Goal: Transaction & Acquisition: Download file/media

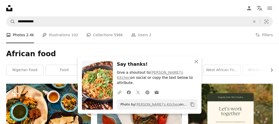
scroll to position [412, 0]
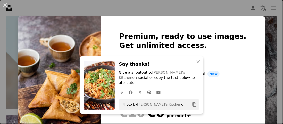
click at [196, 64] on icon "button" at bounding box center [198, 62] width 4 height 4
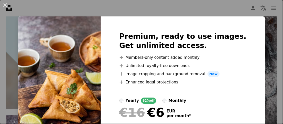
click at [264, 24] on div "An X shape Premium, ready to use images. Get unlimited access. A plus sign Memb…" at bounding box center [141, 62] width 283 height 124
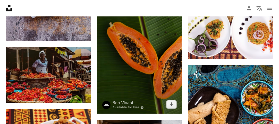
scroll to position [619, 0]
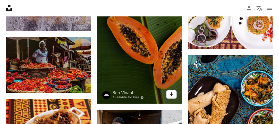
click at [174, 96] on link "Arrow pointing down" at bounding box center [171, 95] width 10 height 8
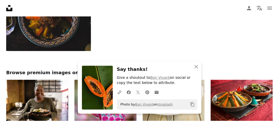
scroll to position [799, 0]
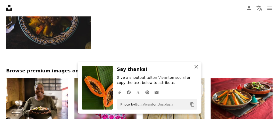
click at [196, 68] on icon "An X shape" at bounding box center [196, 67] width 6 height 6
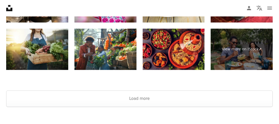
scroll to position [876, 0]
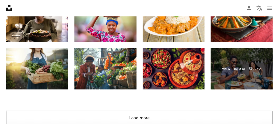
click at [138, 118] on button "Load more" at bounding box center [139, 119] width 267 height 16
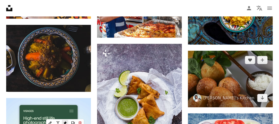
scroll to position [763, 0]
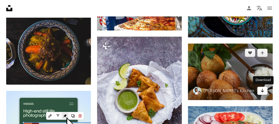
click at [264, 90] on icon "Arrow pointing down" at bounding box center [263, 91] width 4 height 6
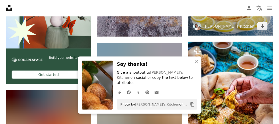
scroll to position [918, 0]
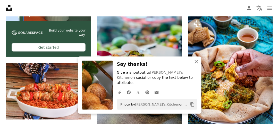
click at [194, 65] on icon "An X shape" at bounding box center [196, 62] width 6 height 6
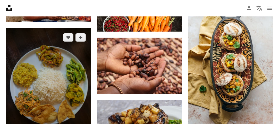
scroll to position [1356, 0]
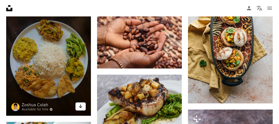
click at [80, 107] on icon "Download" at bounding box center [80, 107] width 3 height 4
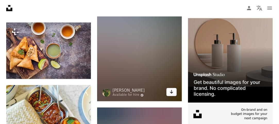
scroll to position [1588, 0]
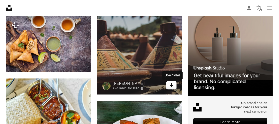
click at [173, 87] on icon "Arrow pointing down" at bounding box center [172, 85] width 4 height 6
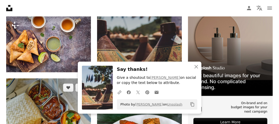
scroll to position [1665, 0]
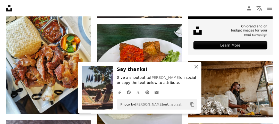
click at [197, 70] on icon "An X shape" at bounding box center [196, 67] width 6 height 6
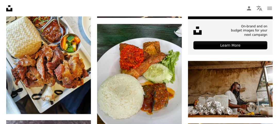
click at [195, 69] on icon "An X shape" at bounding box center [196, 72] width 6 height 6
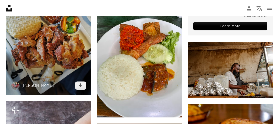
scroll to position [1691, 0]
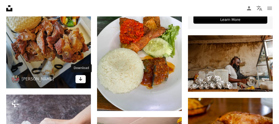
click at [79, 81] on icon "Arrow pointing down" at bounding box center [81, 79] width 4 height 6
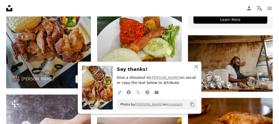
scroll to position [1769, 0]
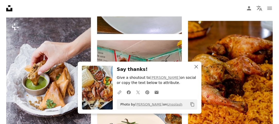
click at [196, 68] on icon "button" at bounding box center [197, 67] width 4 height 4
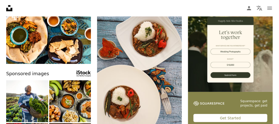
scroll to position [0, 0]
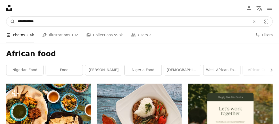
click at [17, 21] on input "**********" at bounding box center [132, 22] width 234 height 10
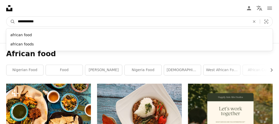
click at [44, 22] on input "**********" at bounding box center [132, 22] width 234 height 10
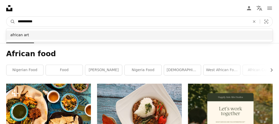
type input "**********"
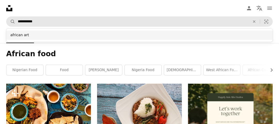
click at [25, 34] on div "african art" at bounding box center [139, 35] width 267 height 9
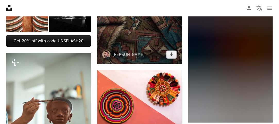
scroll to position [232, 0]
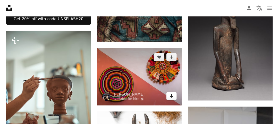
click at [171, 98] on icon "Arrow pointing down" at bounding box center [172, 96] width 4 height 6
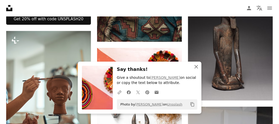
click at [198, 69] on icon "An X shape" at bounding box center [196, 67] width 6 height 6
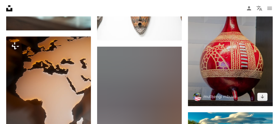
scroll to position [387, 0]
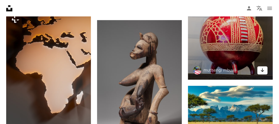
click at [264, 73] on icon "Arrow pointing down" at bounding box center [263, 70] width 4 height 6
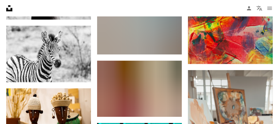
scroll to position [1108, 0]
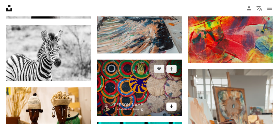
click at [172, 109] on icon "Arrow pointing down" at bounding box center [172, 107] width 4 height 6
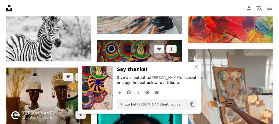
scroll to position [1160, 0]
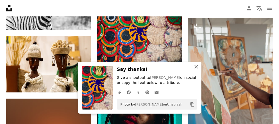
click at [197, 67] on icon "button" at bounding box center [197, 67] width 4 height 4
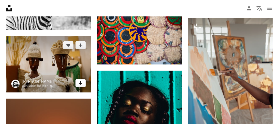
click at [80, 85] on icon "Arrow pointing down" at bounding box center [81, 83] width 4 height 6
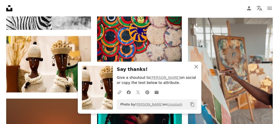
click at [196, 68] on icon "An X shape" at bounding box center [196, 67] width 6 height 6
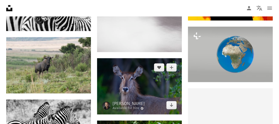
scroll to position [1521, 0]
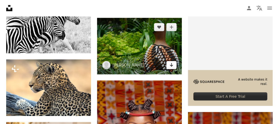
click at [173, 67] on icon "Arrow pointing down" at bounding box center [172, 65] width 4 height 6
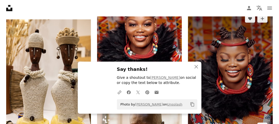
scroll to position [1649, 0]
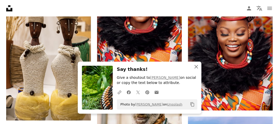
click at [197, 67] on icon "An X shape" at bounding box center [196, 67] width 6 height 6
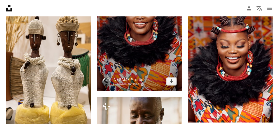
scroll to position [1624, 0]
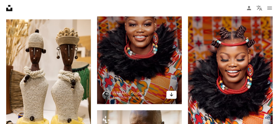
click at [172, 97] on icon "Arrow pointing down" at bounding box center [172, 95] width 4 height 6
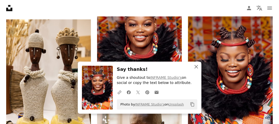
click at [197, 69] on icon "An X shape" at bounding box center [196, 67] width 6 height 6
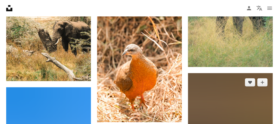
scroll to position [3325, 0]
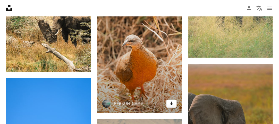
click at [172, 107] on icon "Arrow pointing down" at bounding box center [172, 104] width 4 height 6
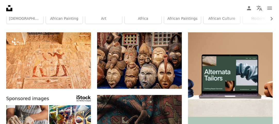
scroll to position [0, 0]
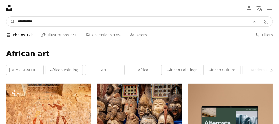
click at [46, 21] on input "**********" at bounding box center [132, 22] width 234 height 10
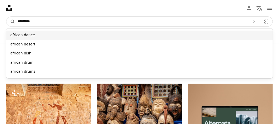
type input "*********"
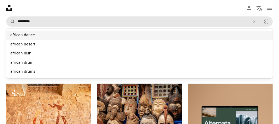
click at [28, 35] on div "african dance" at bounding box center [139, 35] width 267 height 9
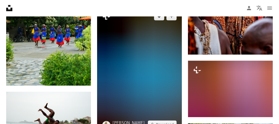
scroll to position [2912, 0]
